Goal: Task Accomplishment & Management: Complete application form

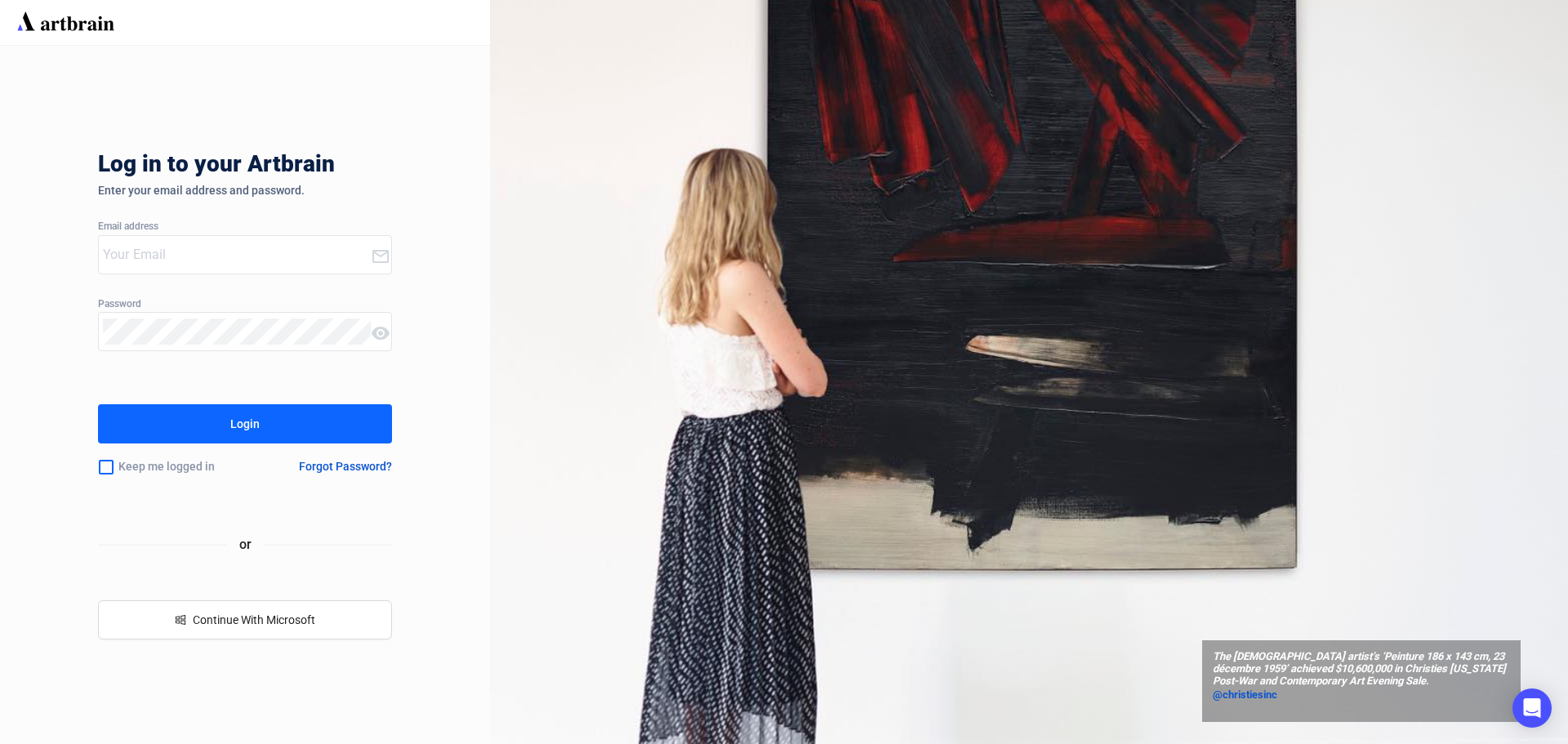
click at [153, 247] on input "email" at bounding box center [237, 255] width 268 height 26
type input "sheldon@enlistedauctions.com"
click at [98, 404] on button "Login" at bounding box center [245, 424] width 294 height 39
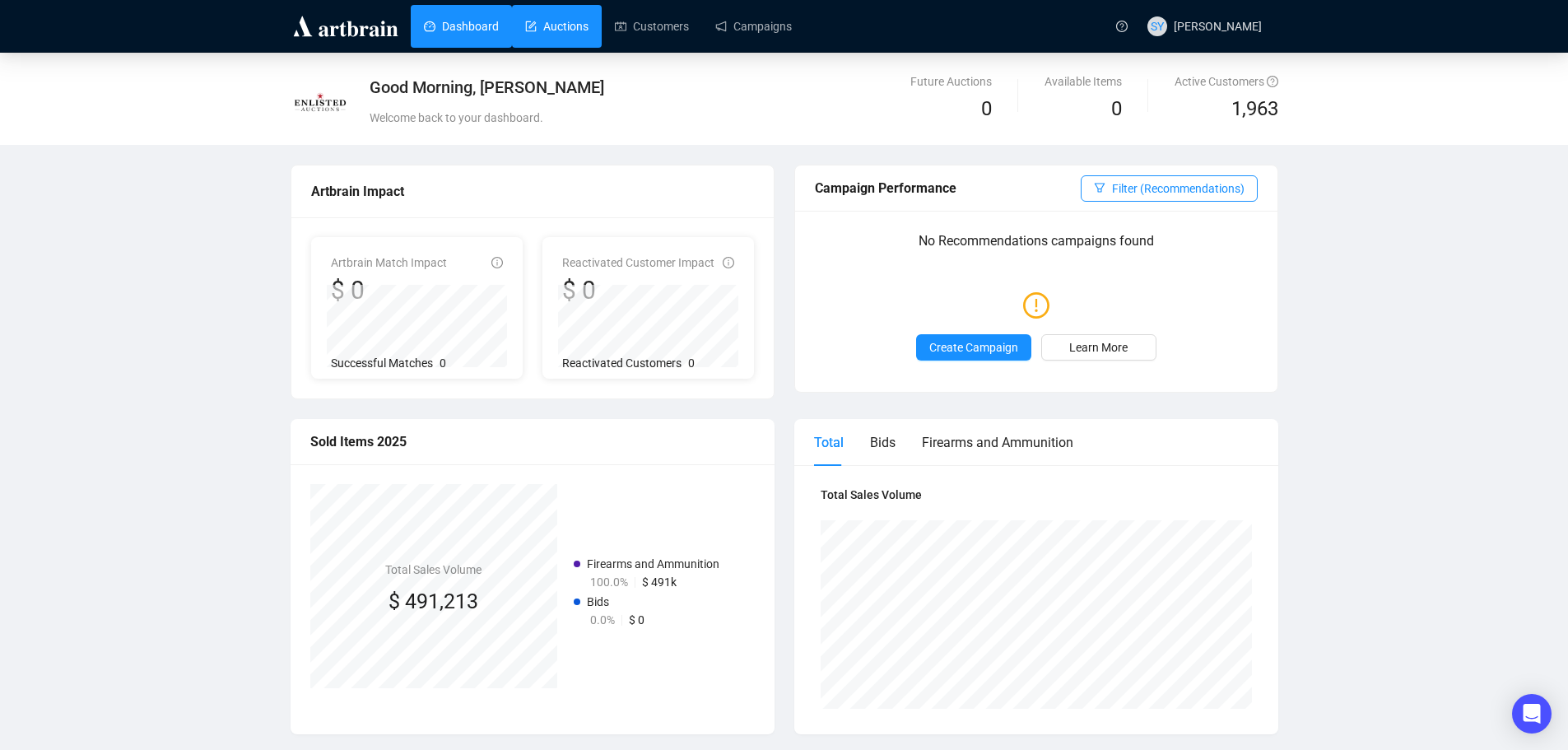
click at [558, 23] on link "Auctions" at bounding box center [557, 26] width 63 height 43
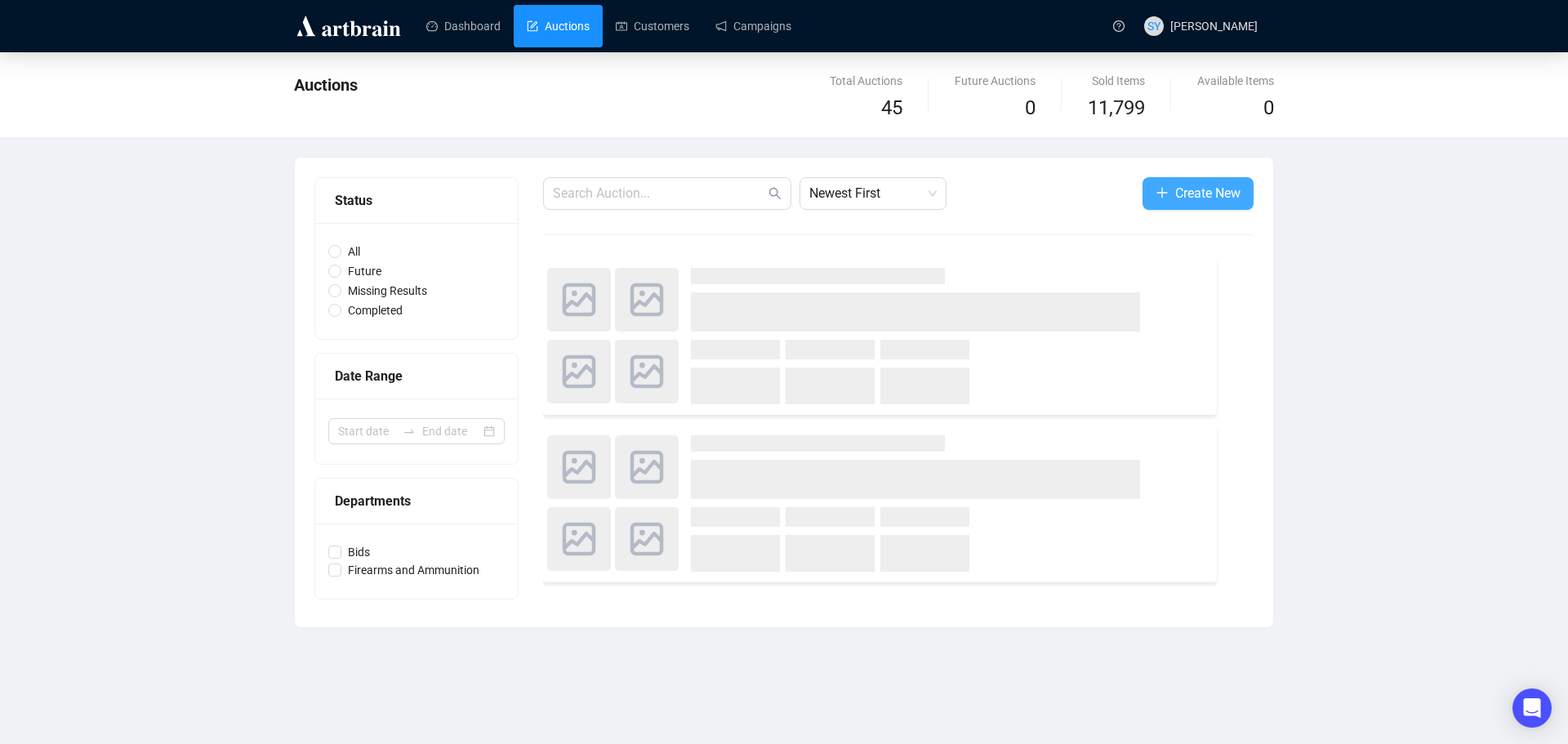
click at [1205, 184] on span "Create New" at bounding box center [1208, 193] width 65 height 20
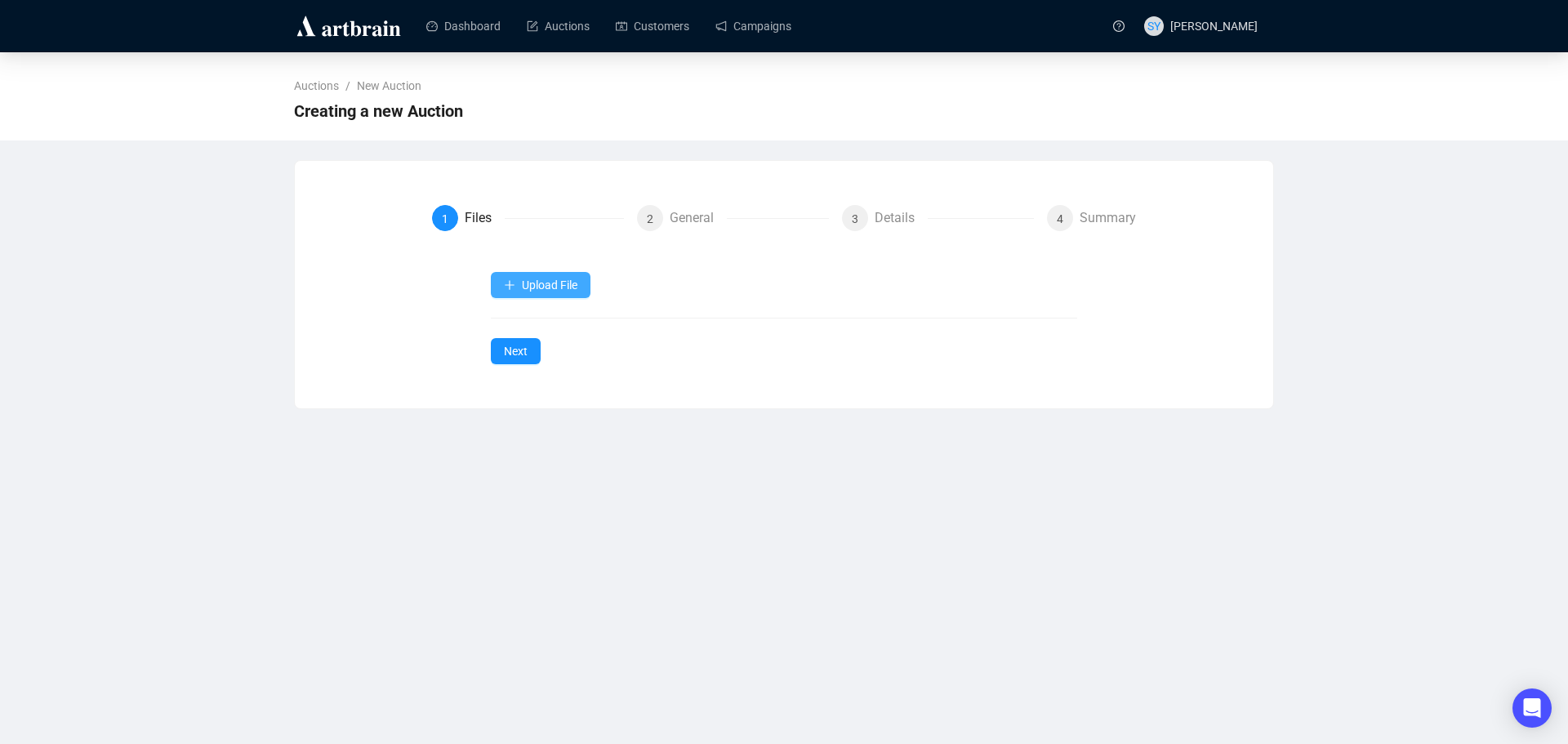
click at [558, 284] on span "Upload File" at bounding box center [550, 285] width 56 height 13
click at [505, 326] on span "Items" at bounding box center [542, 324] width 75 height 18
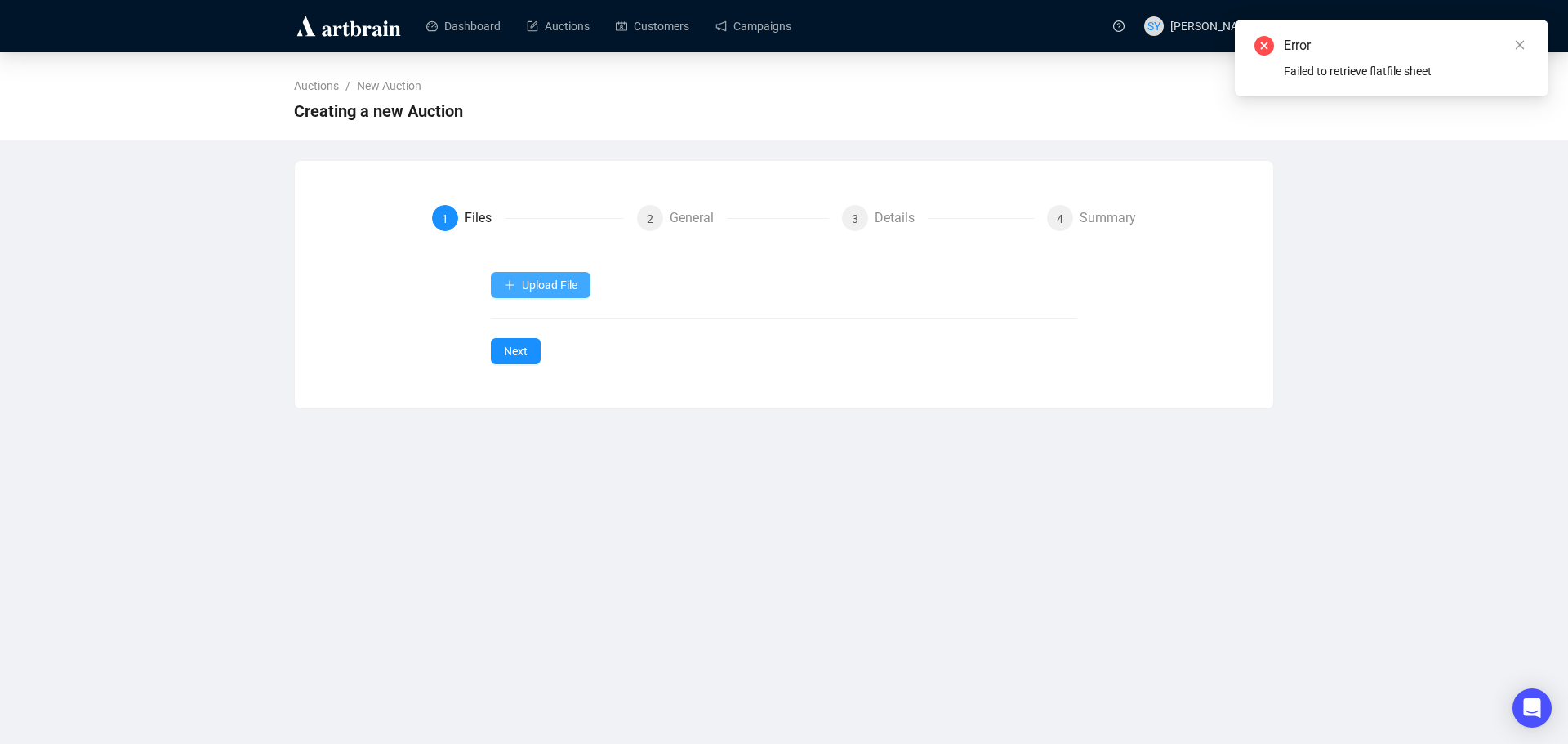
click at [529, 280] on span "Upload File" at bounding box center [550, 285] width 56 height 13
click at [666, 341] on div "Upload File Next" at bounding box center [784, 318] width 587 height 92
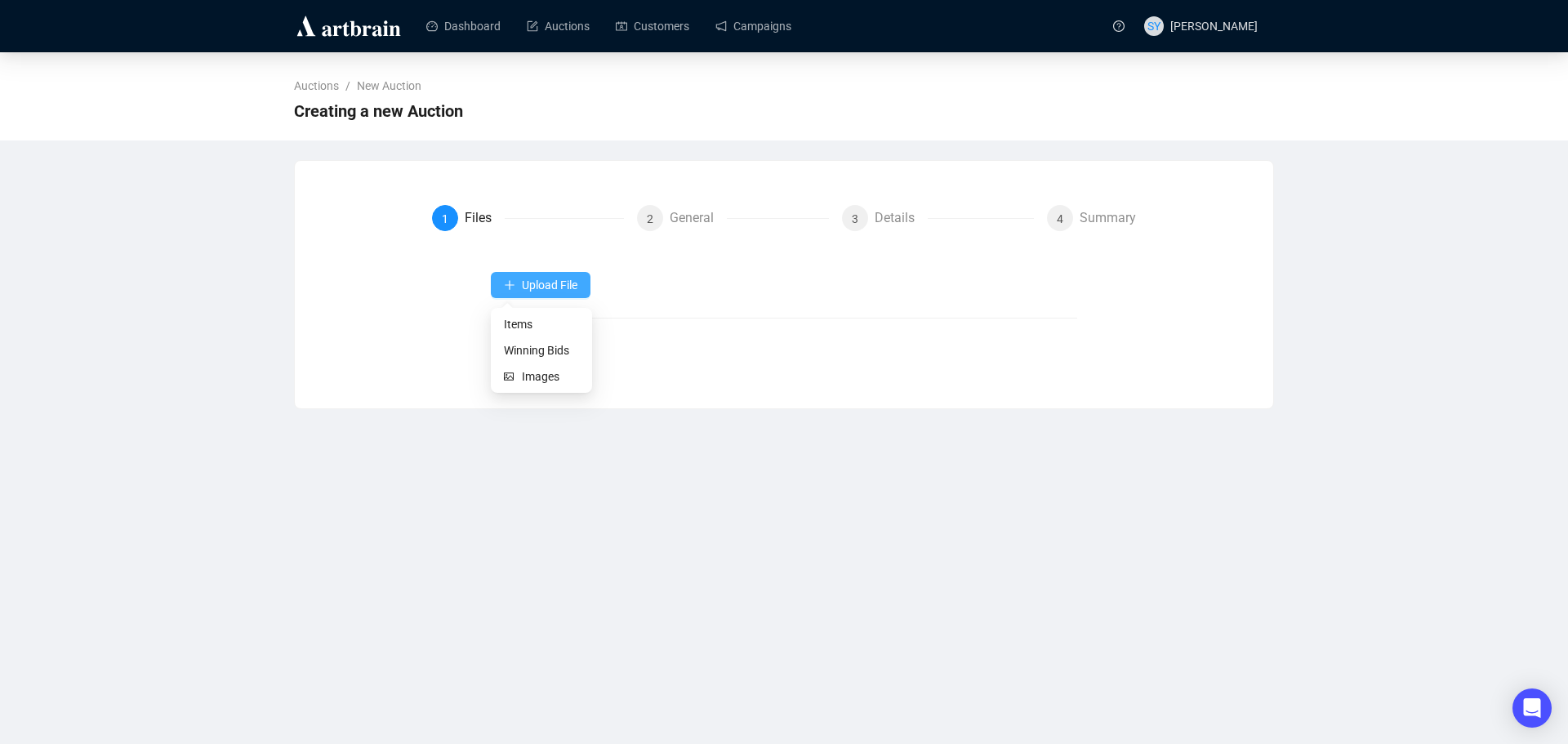
click at [539, 284] on span "Upload File" at bounding box center [550, 285] width 56 height 13
click at [482, 221] on div "Files" at bounding box center [485, 218] width 40 height 26
click at [510, 276] on button "Upload File" at bounding box center [541, 285] width 100 height 26
click at [512, 323] on span "Items" at bounding box center [542, 324] width 75 height 18
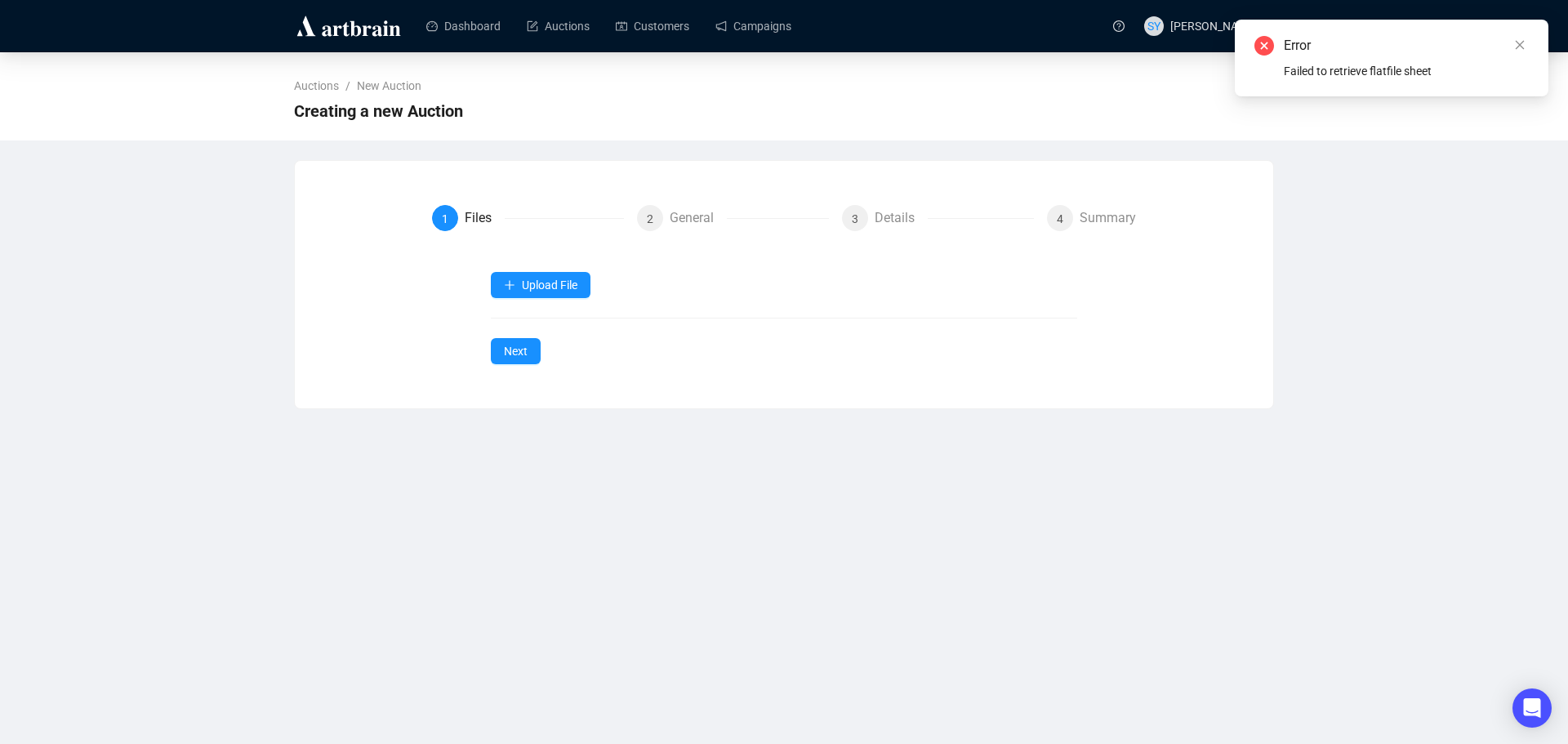
click at [529, 314] on div "Upload File Next" at bounding box center [784, 318] width 587 height 92
click at [409, 250] on div "1 Files 2 General 3 Details 4 Summary Upload File Next" at bounding box center [784, 284] width 939 height 159
click at [597, 353] on div "Upload File Next" at bounding box center [784, 318] width 587 height 92
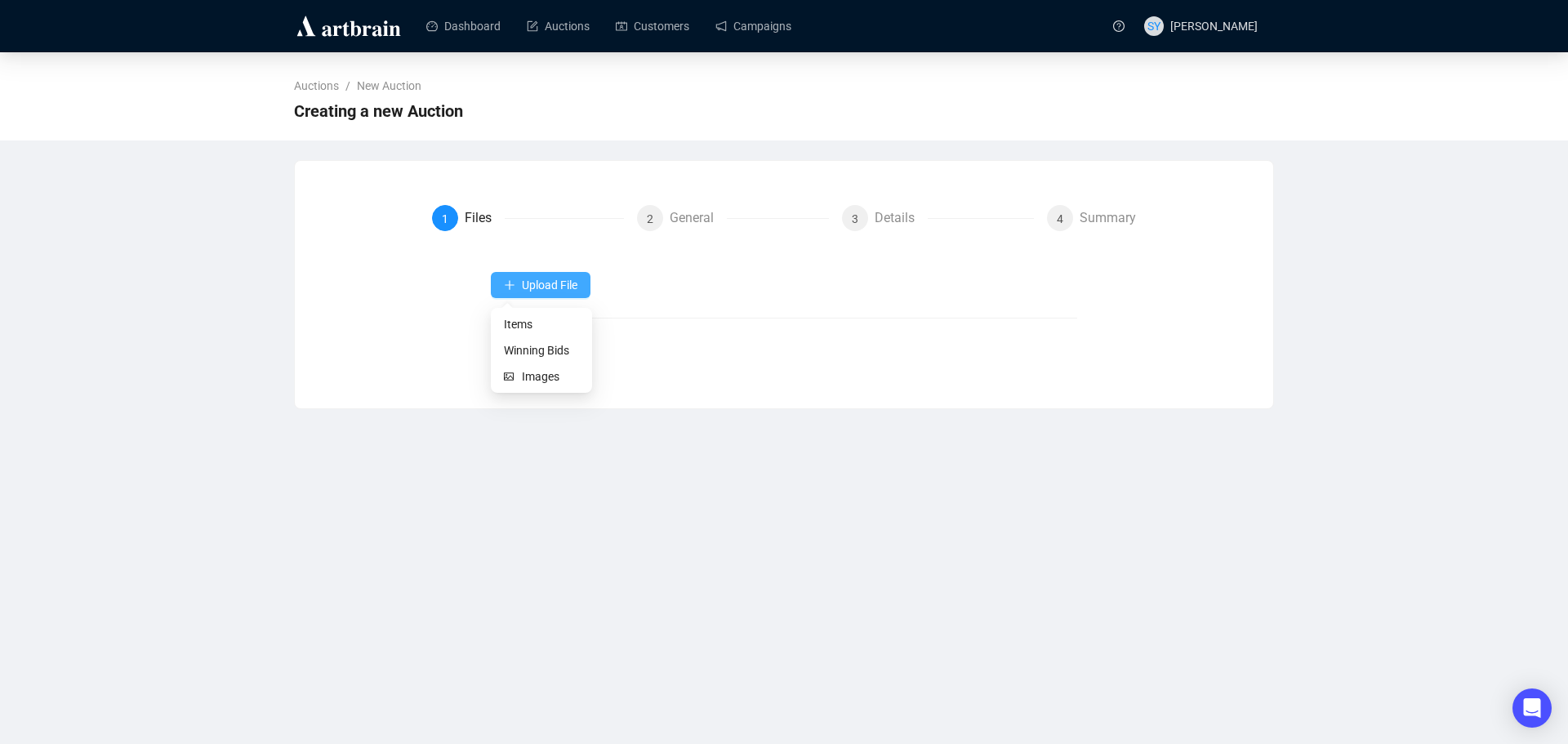
click at [520, 277] on button "Upload File" at bounding box center [541, 285] width 100 height 26
click at [440, 268] on form "1 Files 2 General 3 Details 4 Summary Upload File Next" at bounding box center [784, 284] width 705 height 159
click at [473, 301] on div "Upload File Next" at bounding box center [784, 318] width 705 height 92
click at [458, 346] on div "Upload File Next" at bounding box center [784, 318] width 705 height 92
click at [533, 355] on button "Next" at bounding box center [516, 351] width 50 height 26
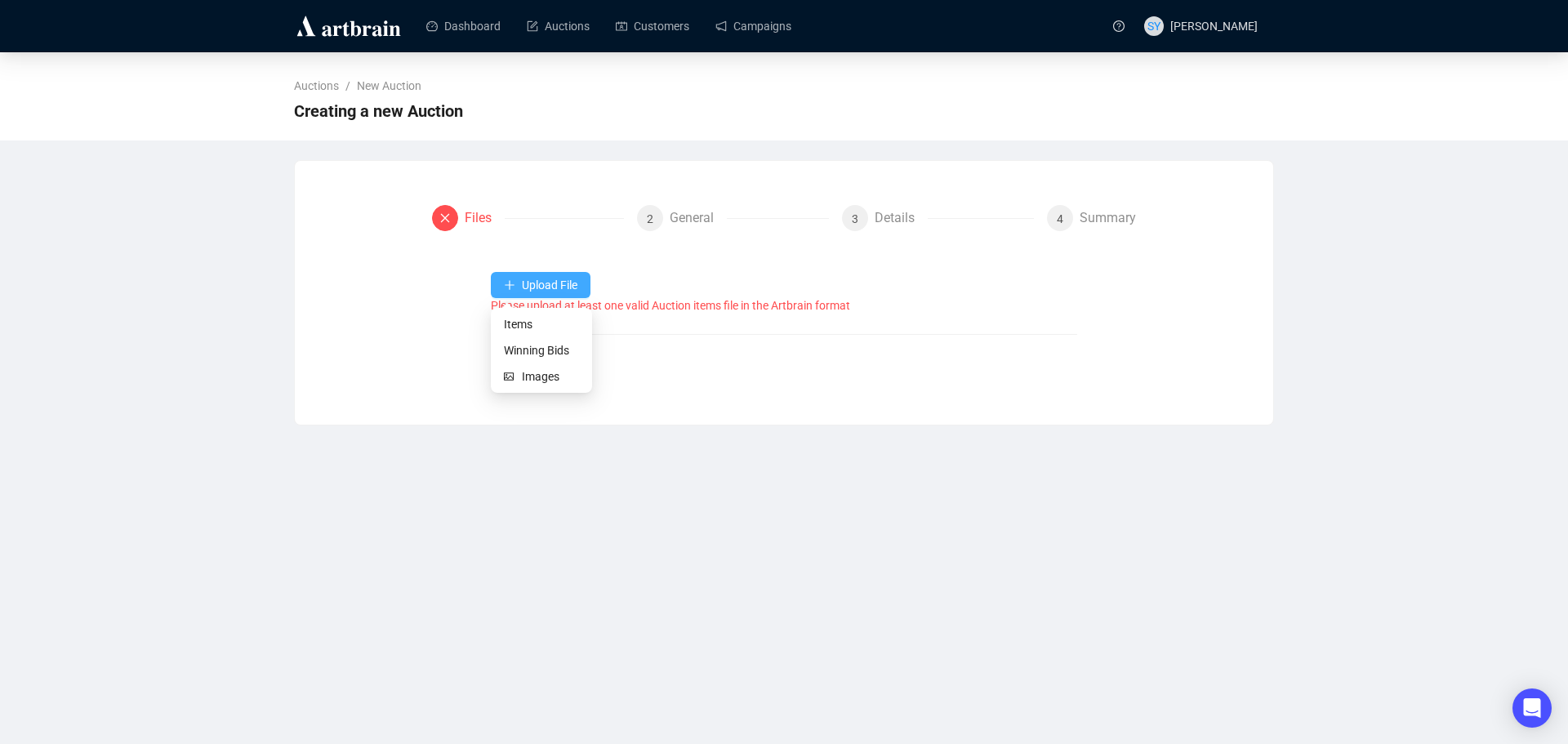
click at [528, 284] on span "Upload File" at bounding box center [550, 285] width 56 height 13
click at [507, 329] on div "Upload File Please upload at least one valid Auction items file in the Artbrain…" at bounding box center [784, 326] width 587 height 109
click at [516, 323] on span "Items" at bounding box center [542, 324] width 75 height 18
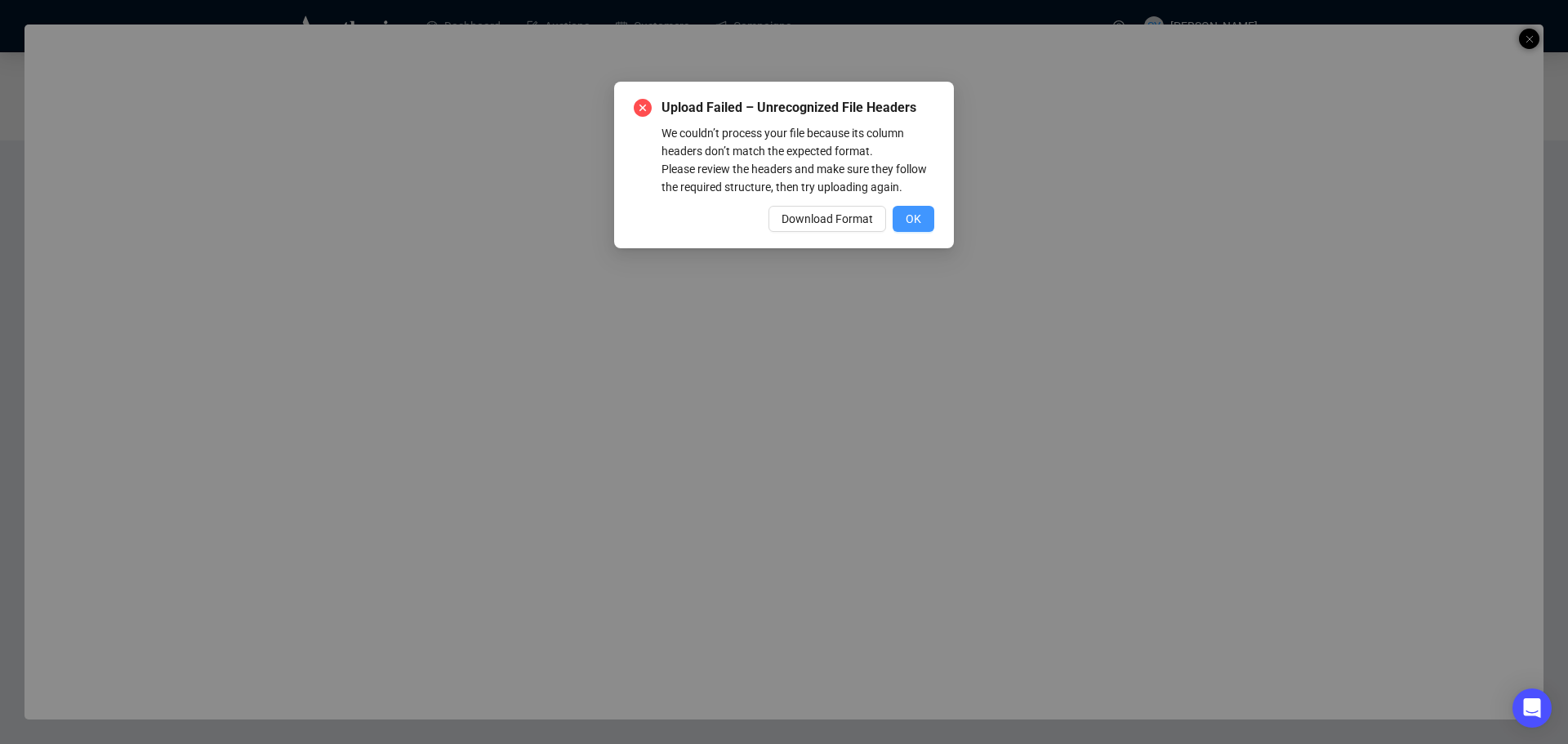
click at [917, 219] on span "OK" at bounding box center [914, 219] width 16 height 18
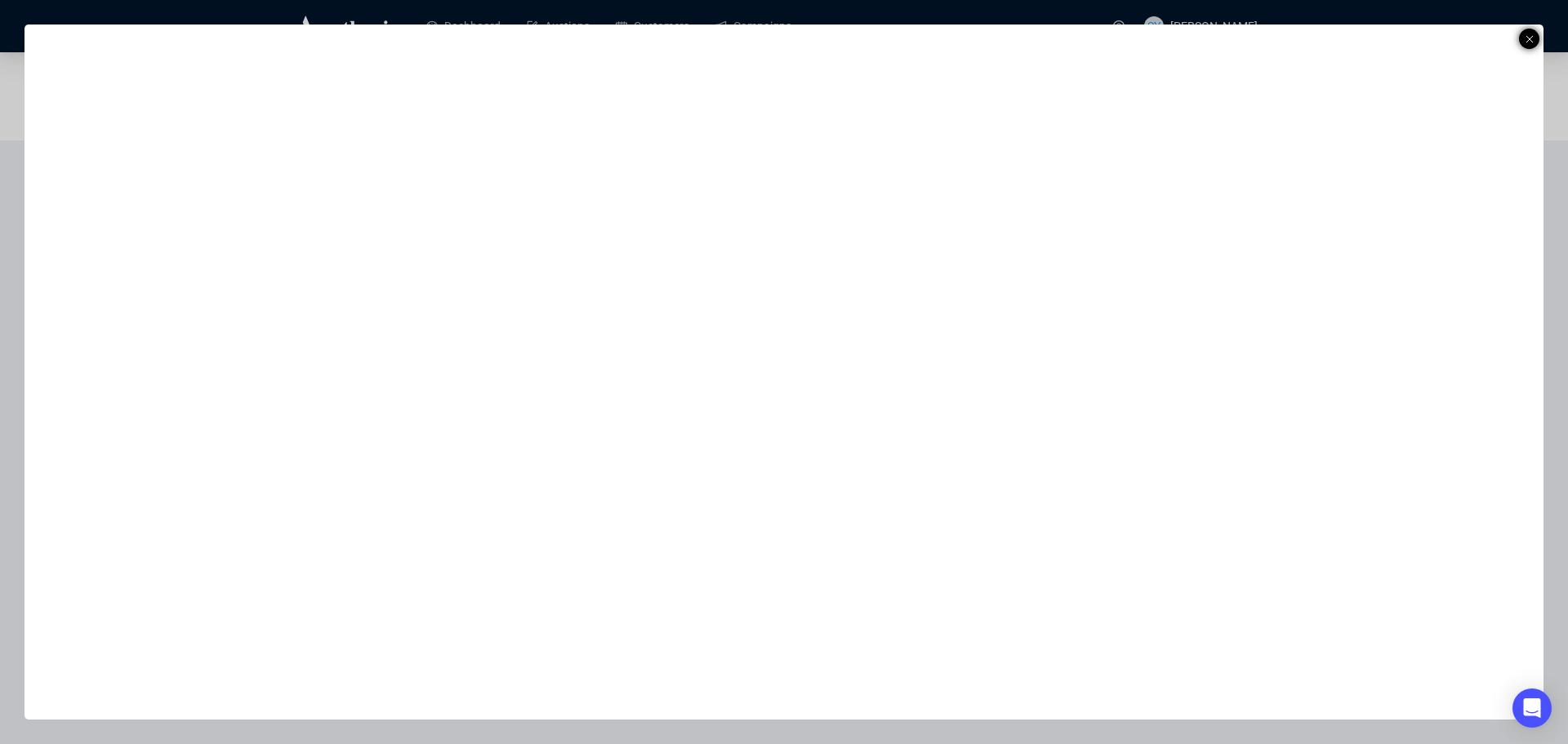
click at [1530, 40] on line at bounding box center [1530, 39] width 7 height 7
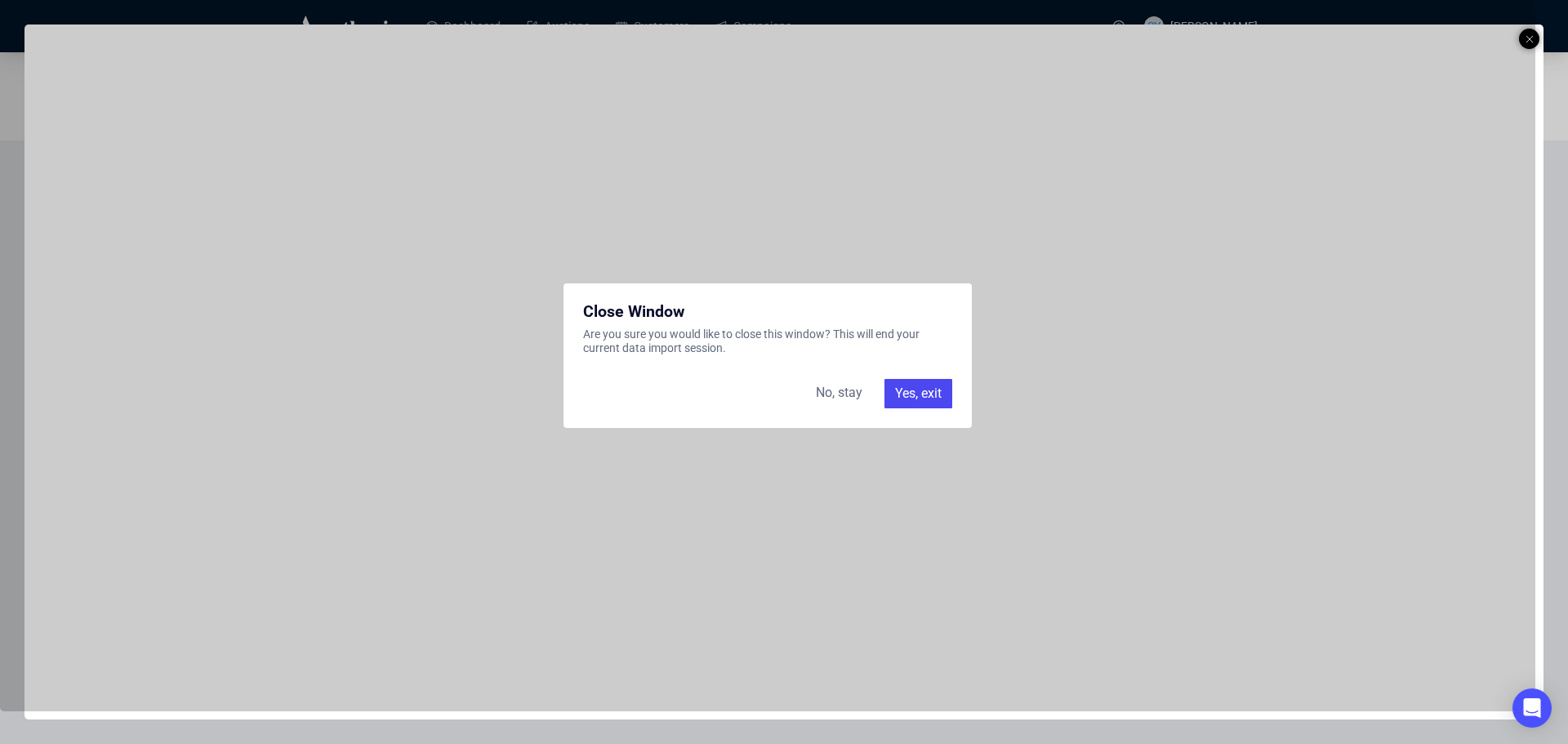
click at [840, 387] on div "No, stay" at bounding box center [839, 394] width 66 height 29
